Goal: Task Accomplishment & Management: Use online tool/utility

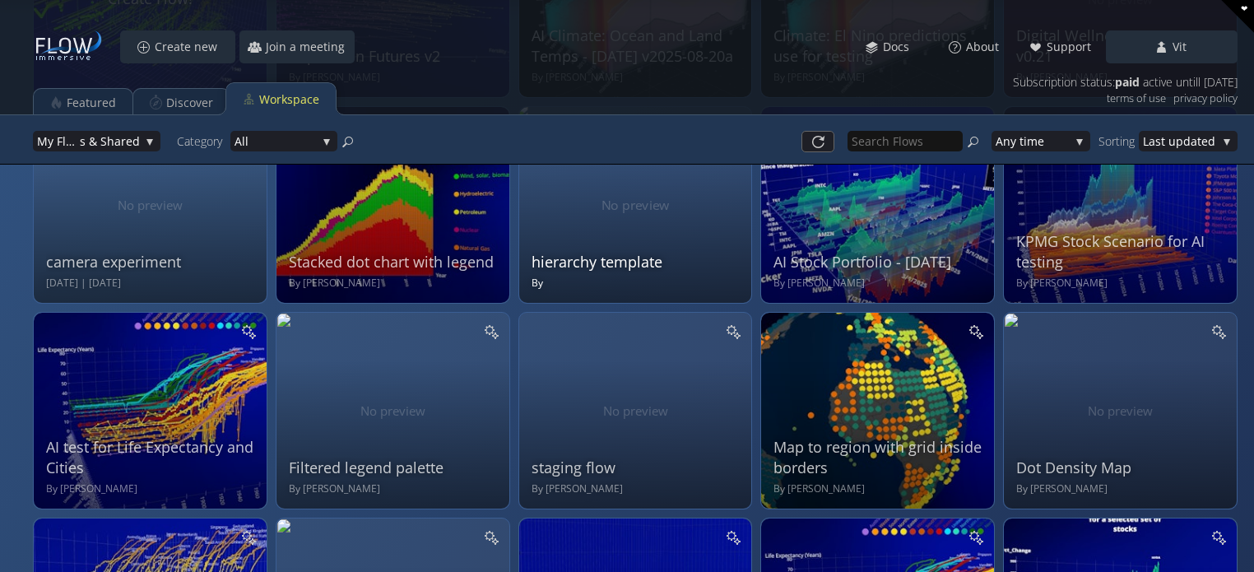
scroll to position [247, 0]
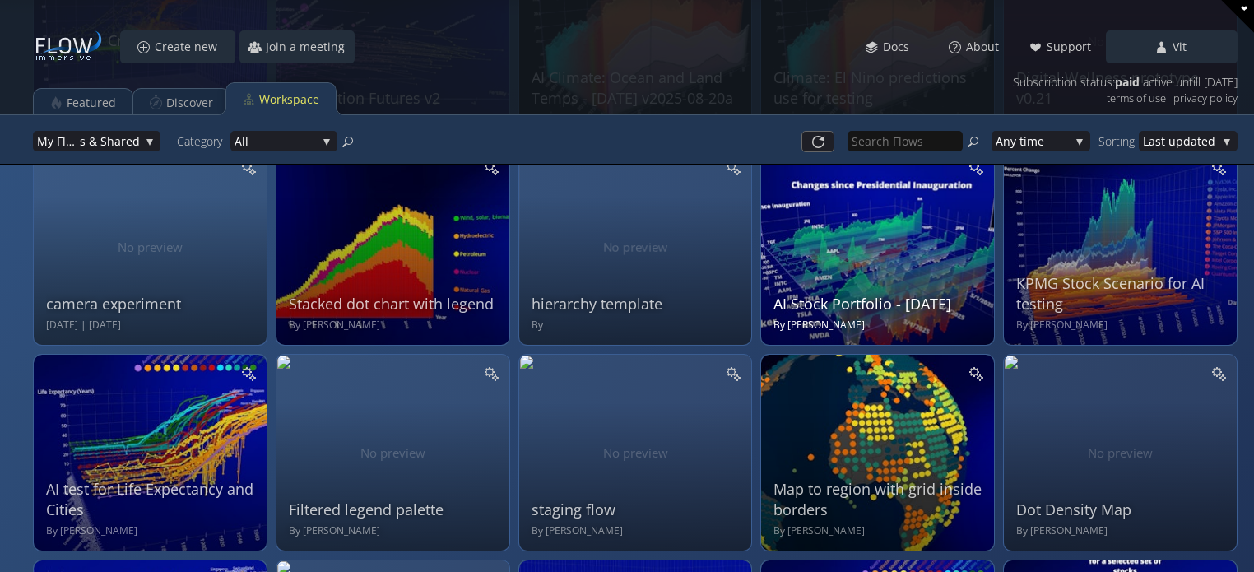
click at [830, 245] on div "AI Stock Portfolio - July 2025 By Jason Marsh" at bounding box center [880, 244] width 212 height 175
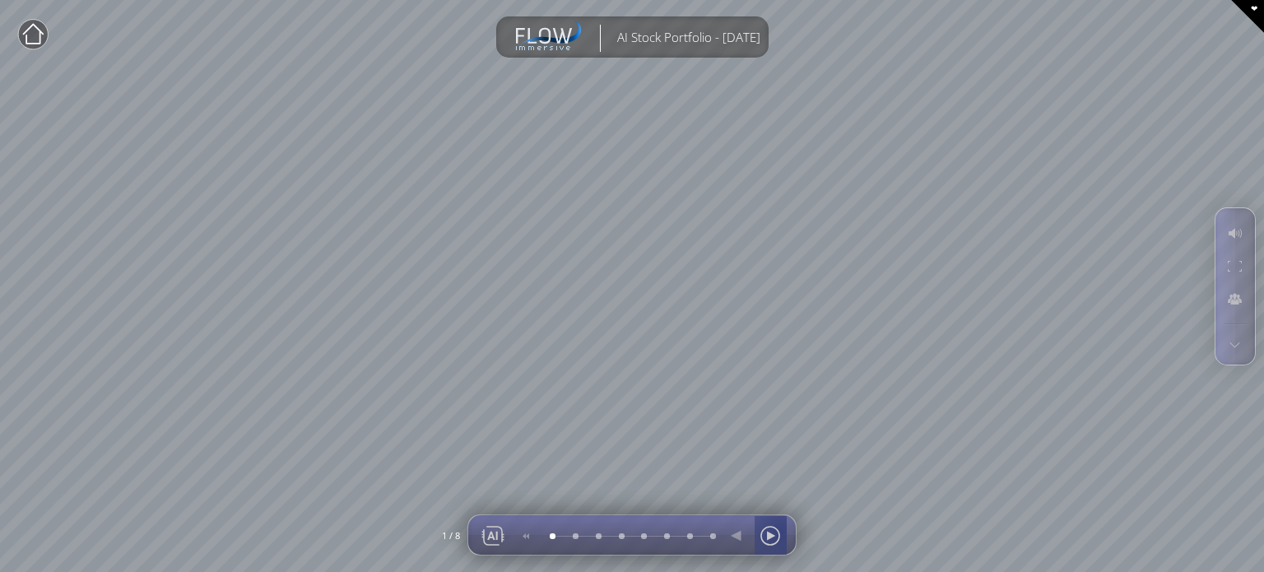
click at [778, 532] on div at bounding box center [770, 536] width 25 height 40
click at [777, 532] on div at bounding box center [770, 536] width 25 height 40
click at [505, 540] on div at bounding box center [493, 536] width 25 height 40
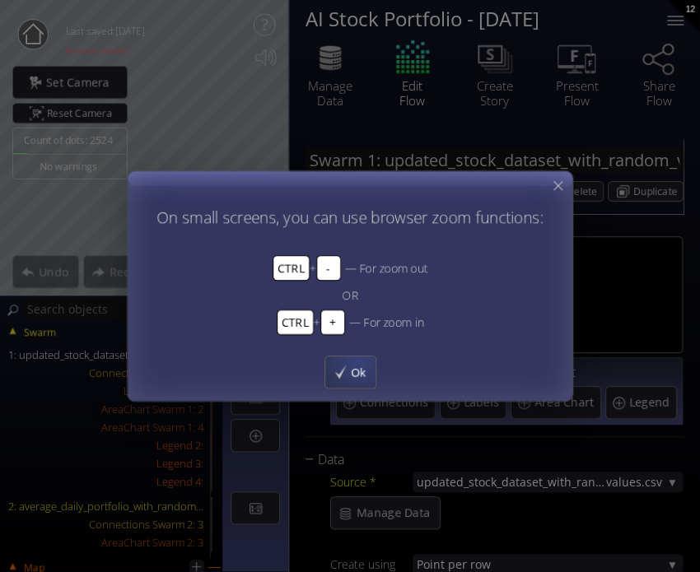
click at [348, 361] on div "Ok" at bounding box center [350, 371] width 50 height 31
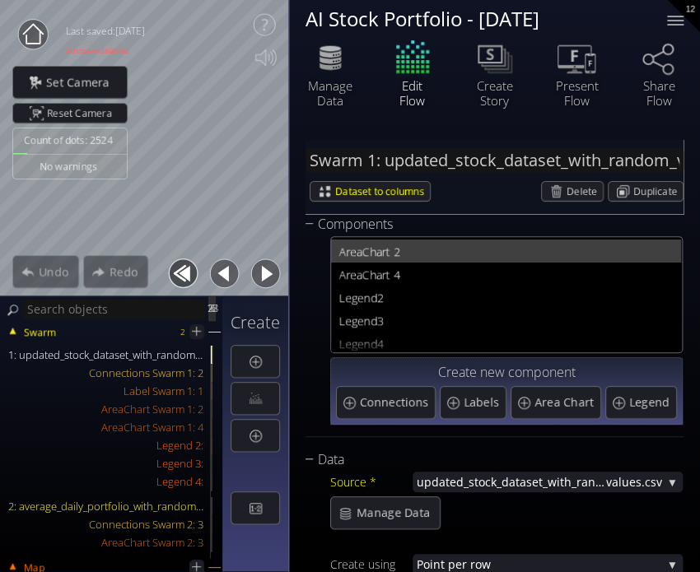
scroll to position [45, 0]
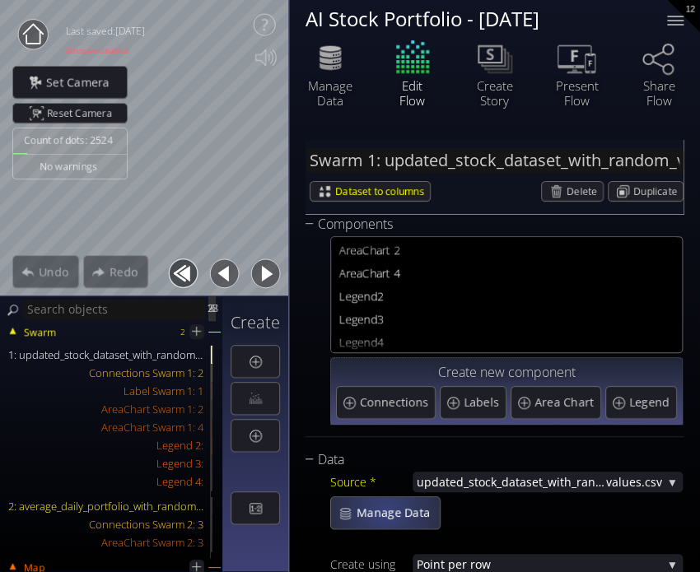
click at [385, 516] on span "Manage Data" at bounding box center [398, 513] width 84 height 16
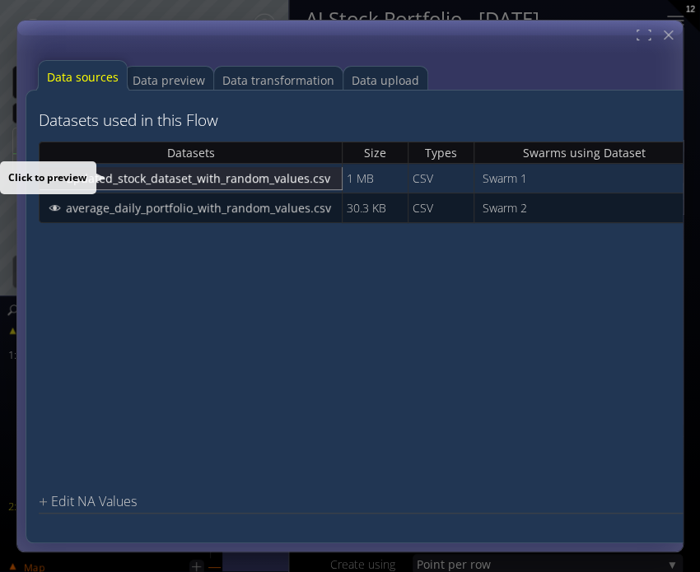
click at [277, 184] on span "updated_stock_dataset_with_random_values.csv" at bounding box center [202, 178] width 275 height 16
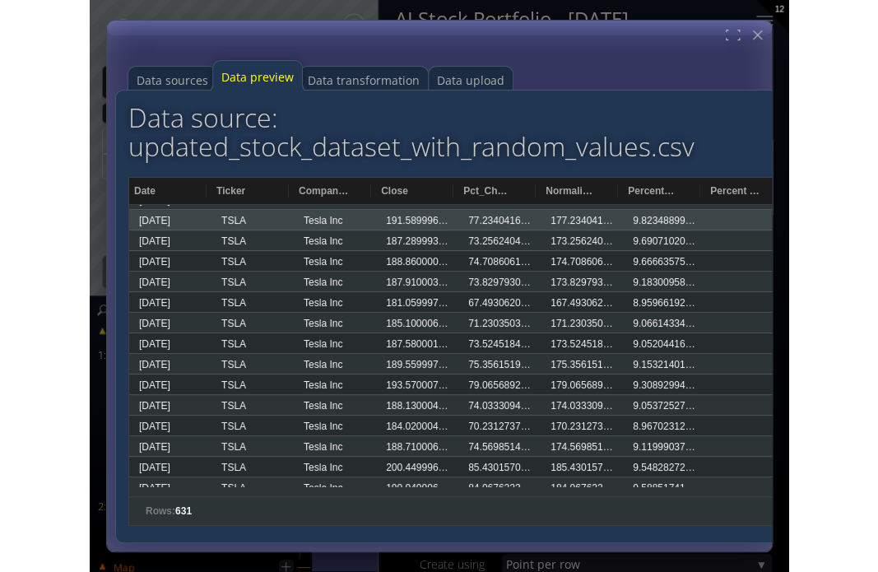
scroll to position [6338, 0]
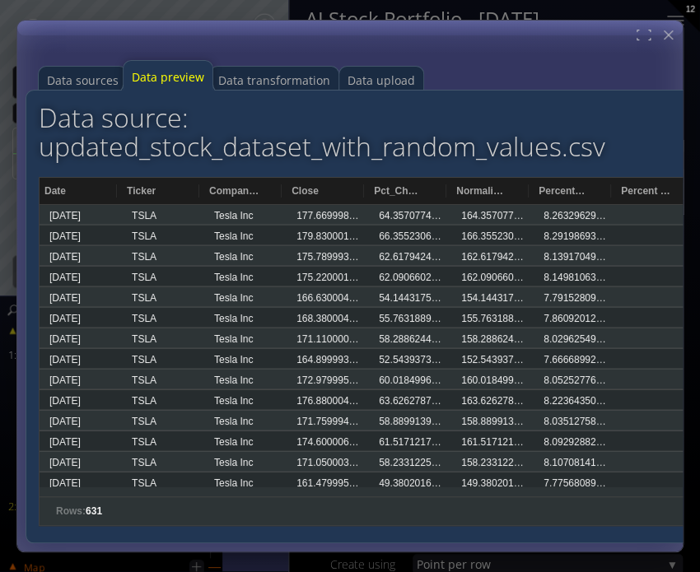
drag, startPoint x: 695, startPoint y: 160, endPoint x: 686, endPoint y: 192, distance: 32.6
click at [686, 192] on div "Data sources Data preview Data transformation Data upload Datasets used in this…" at bounding box center [350, 286] width 700 height 572
drag, startPoint x: 672, startPoint y: 195, endPoint x: 669, endPoint y: 223, distance: 28.1
drag, startPoint x: 681, startPoint y: 161, endPoint x: 679, endPoint y: 170, distance: 9.4
click at [679, 170] on div "Data sources Data preview Data transformation Data upload Datasets used in this…" at bounding box center [349, 286] width 667 height 533
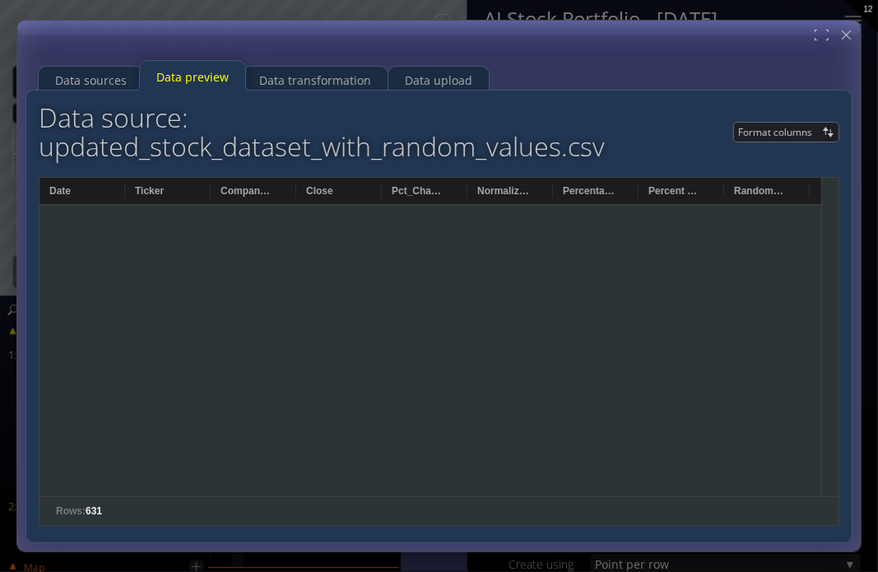
scroll to position [12692, 0]
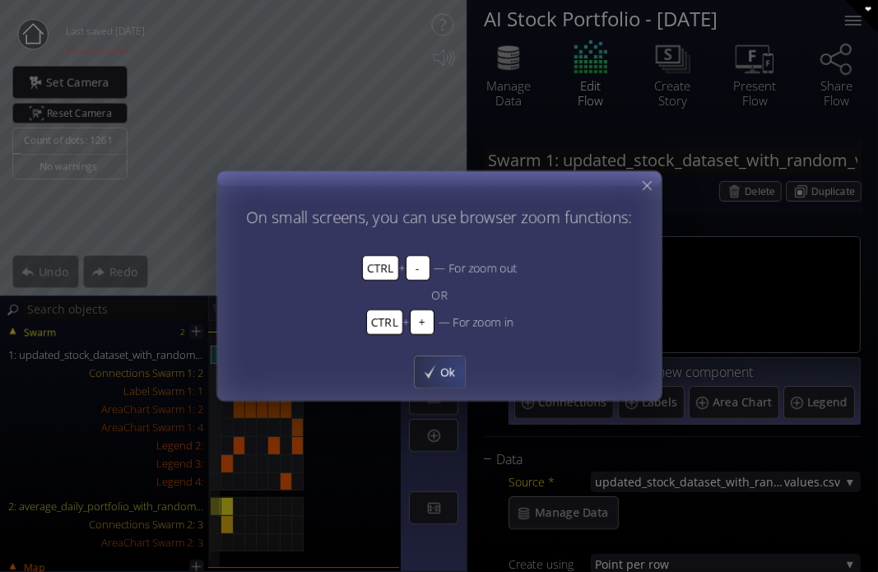
click at [461, 370] on span "Ok" at bounding box center [452, 372] width 26 height 16
click at [456, 368] on span "Ok" at bounding box center [452, 372] width 26 height 16
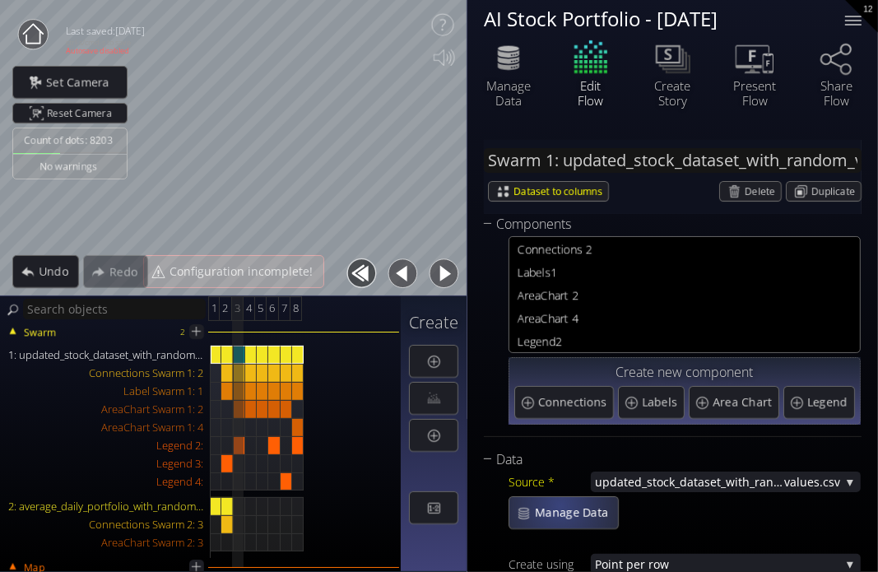
click at [560, 507] on span "Manage Data" at bounding box center [576, 513] width 84 height 16
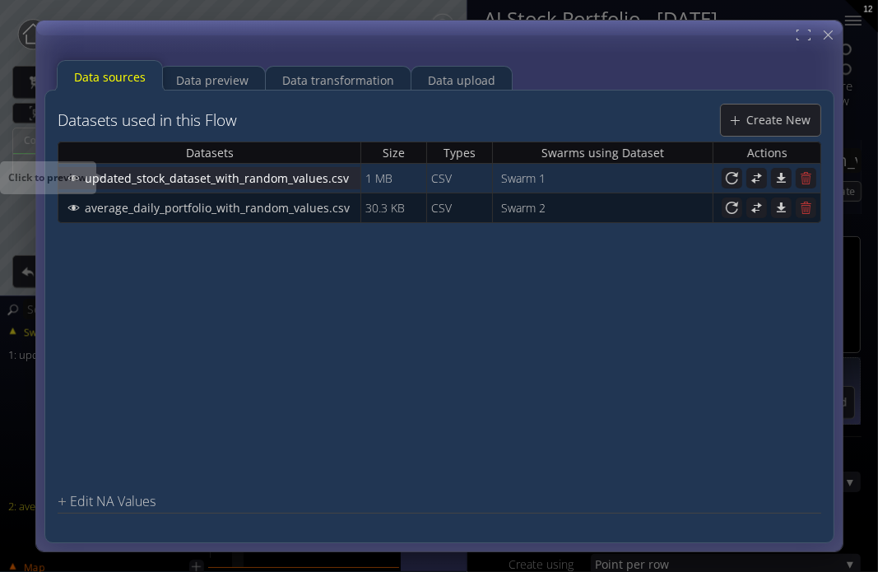
click at [257, 184] on span "updated_stock_dataset_with_random_values.csv" at bounding box center [221, 178] width 275 height 16
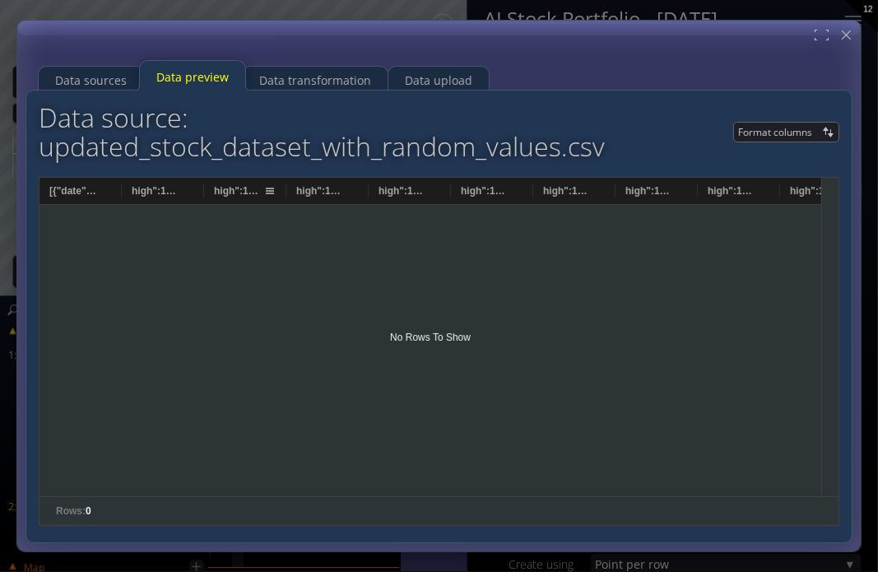
click at [236, 192] on span "high":114.58999633789062,"volume":180389000,"open":109.11000061035156,"low":107…" at bounding box center [238, 191] width 49 height 12
click at [236, 192] on span "high":114.58999633789062,"volume":180389000,"open":109.11000061035156,"low":107…" at bounding box center [230, 191] width 33 height 12
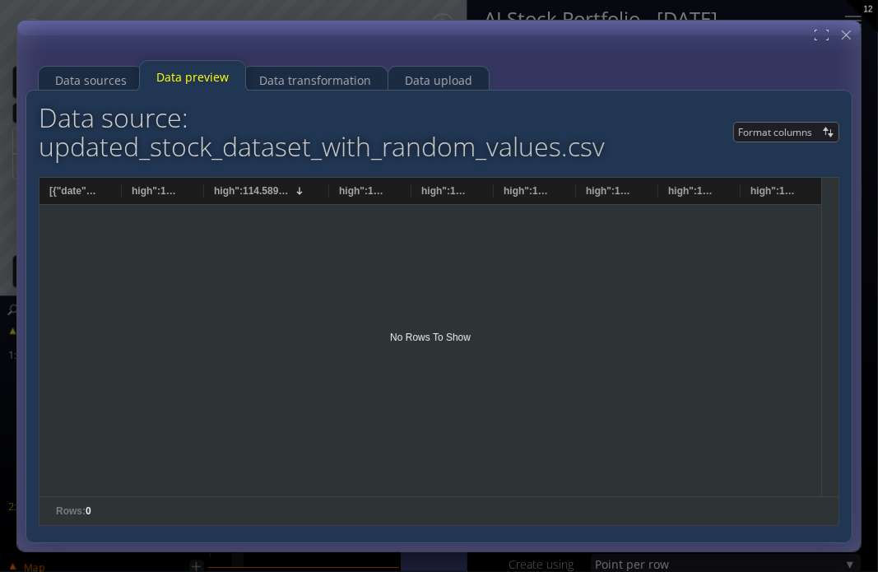
drag, startPoint x: 286, startPoint y: 190, endPoint x: 328, endPoint y: 214, distance: 49.0
click at [328, 214] on div "[{"date":"2023-01-03T14:30:00.000Z" high":118.80000305175781,"volume":231402800…" at bounding box center [431, 337] width 782 height 319
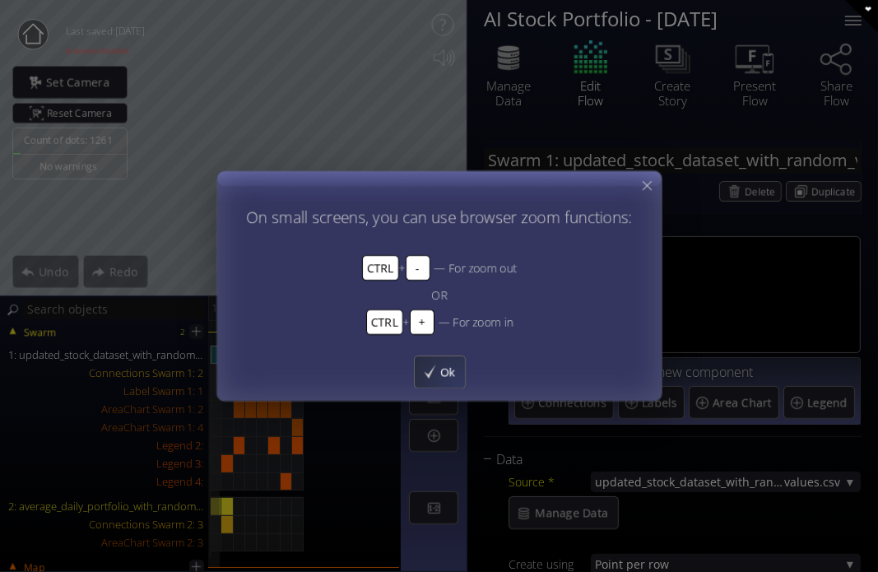
click at [456, 381] on div "Ok" at bounding box center [439, 371] width 50 height 31
